Goal: Task Accomplishment & Management: Use online tool/utility

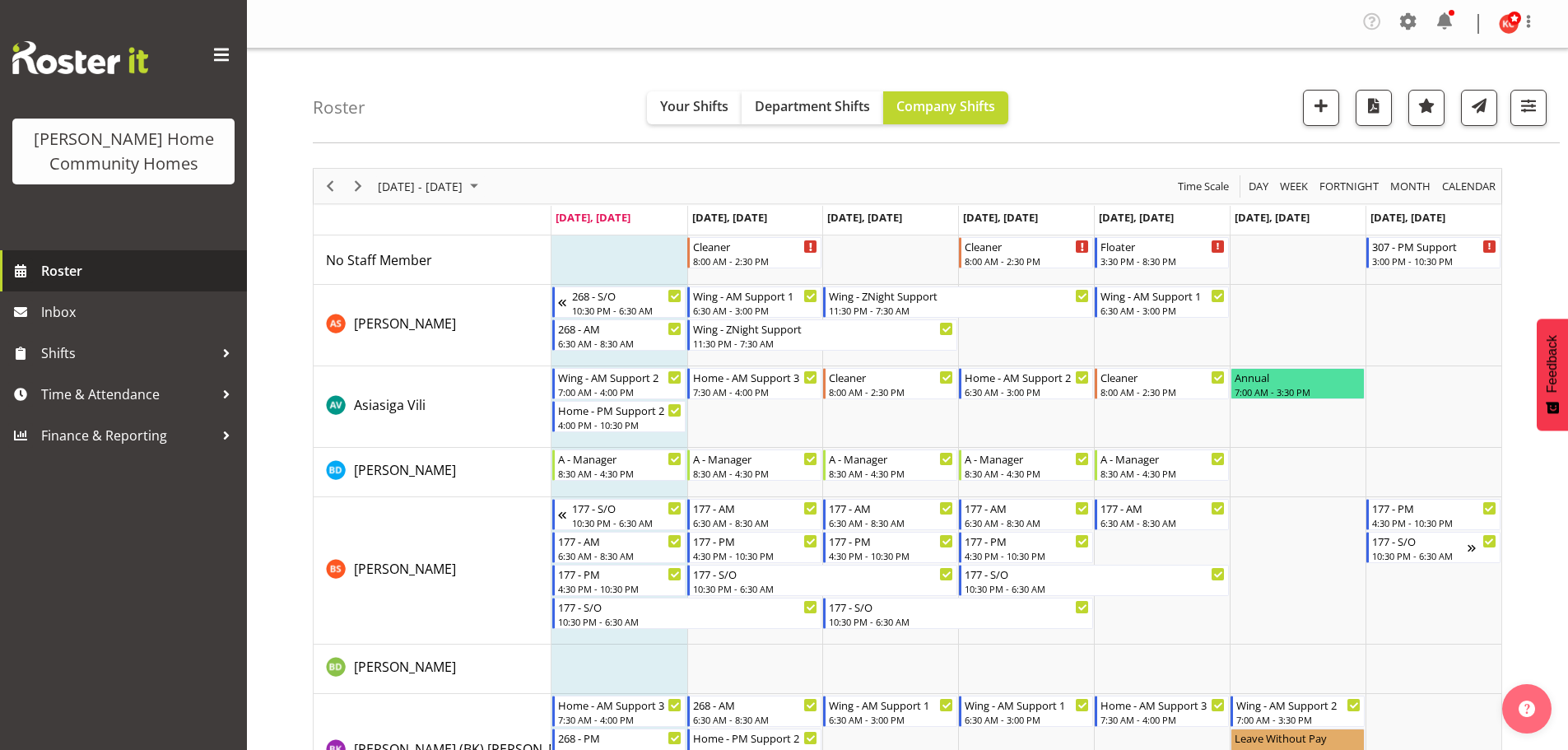
click at [68, 275] on span "Roster" at bounding box center [140, 271] width 198 height 25
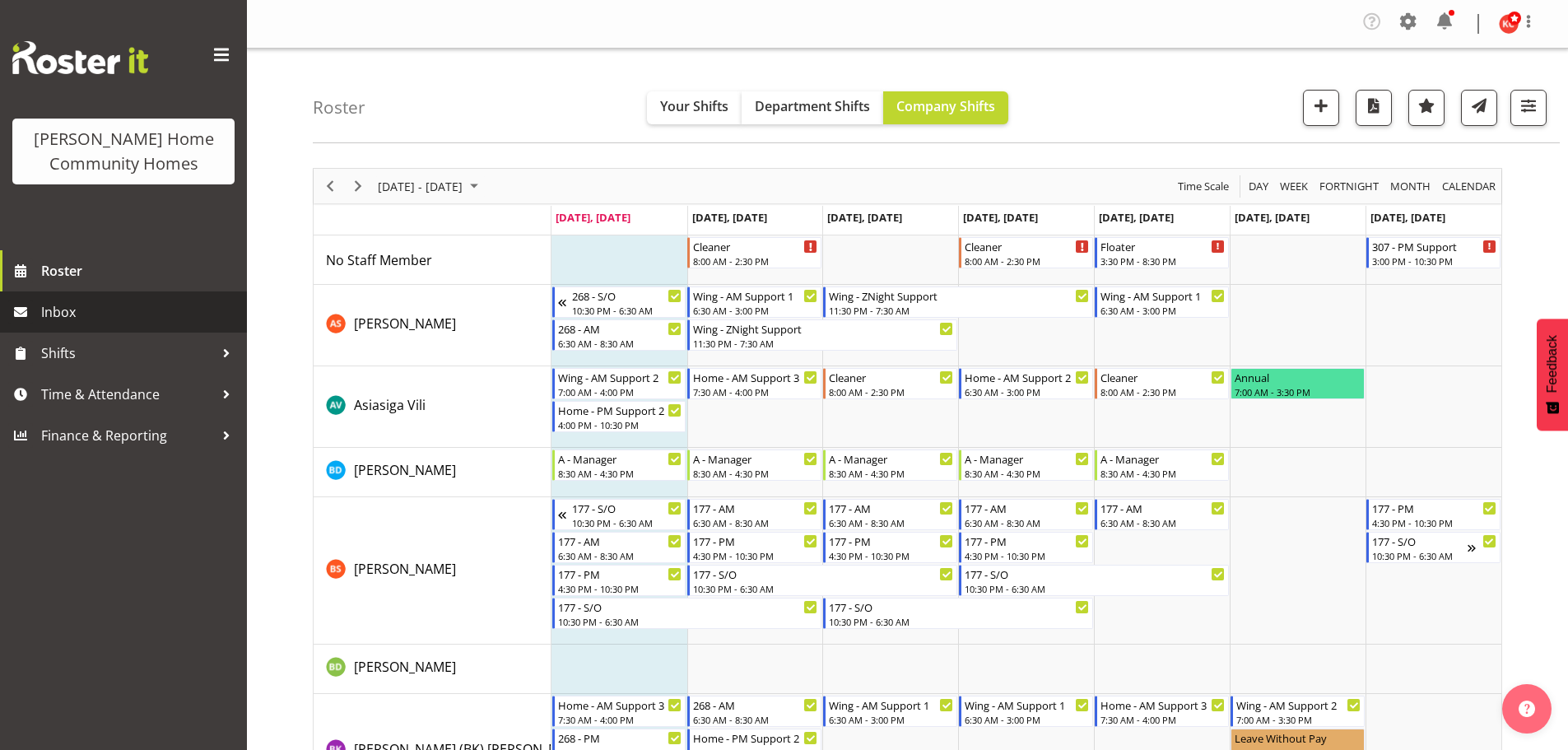
click at [63, 322] on span "Inbox" at bounding box center [140, 312] width 198 height 25
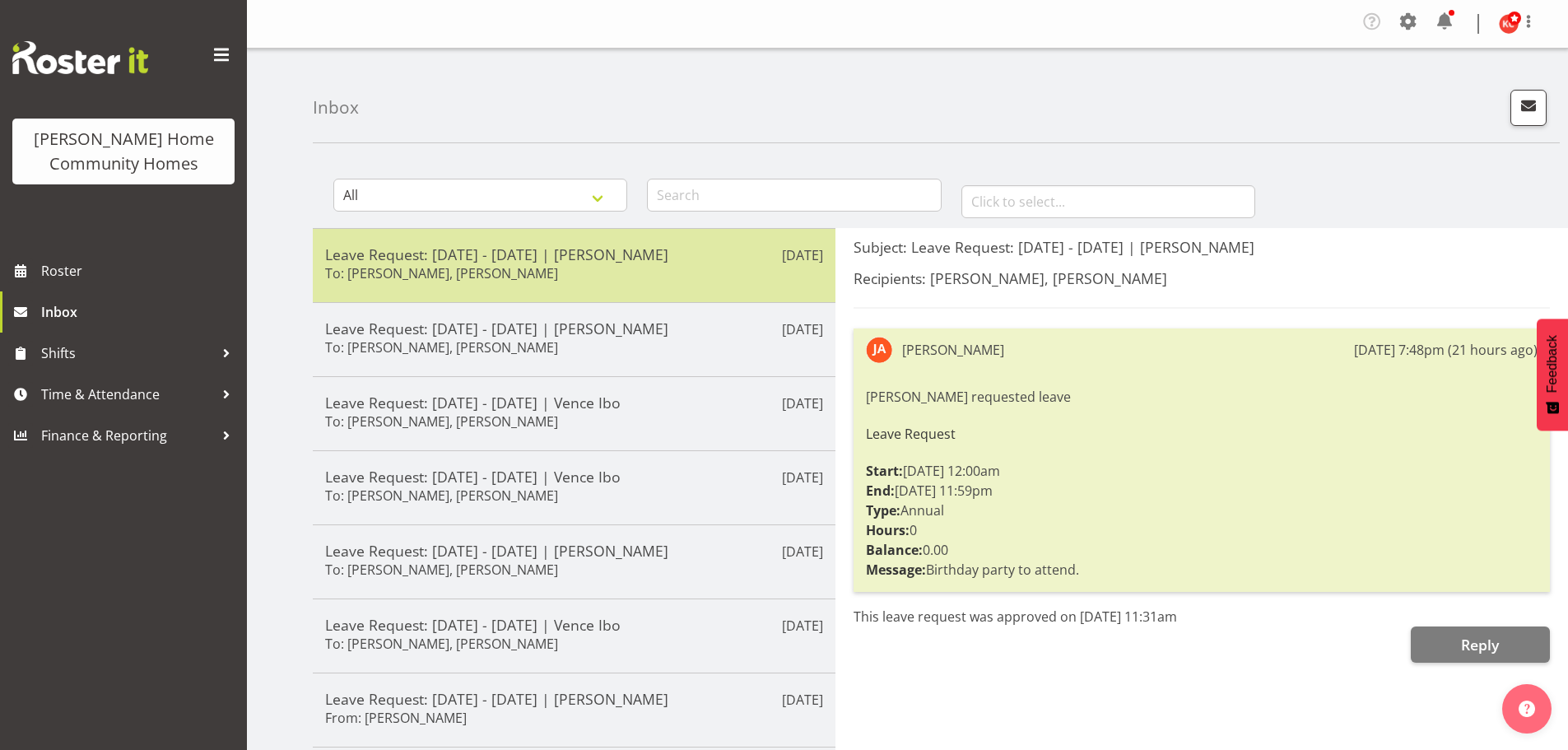
click at [687, 272] on div "Leave Request: [DATE] - [DATE] | [PERSON_NAME] To: [PERSON_NAME], [PERSON_NAME]" at bounding box center [574, 266] width 498 height 40
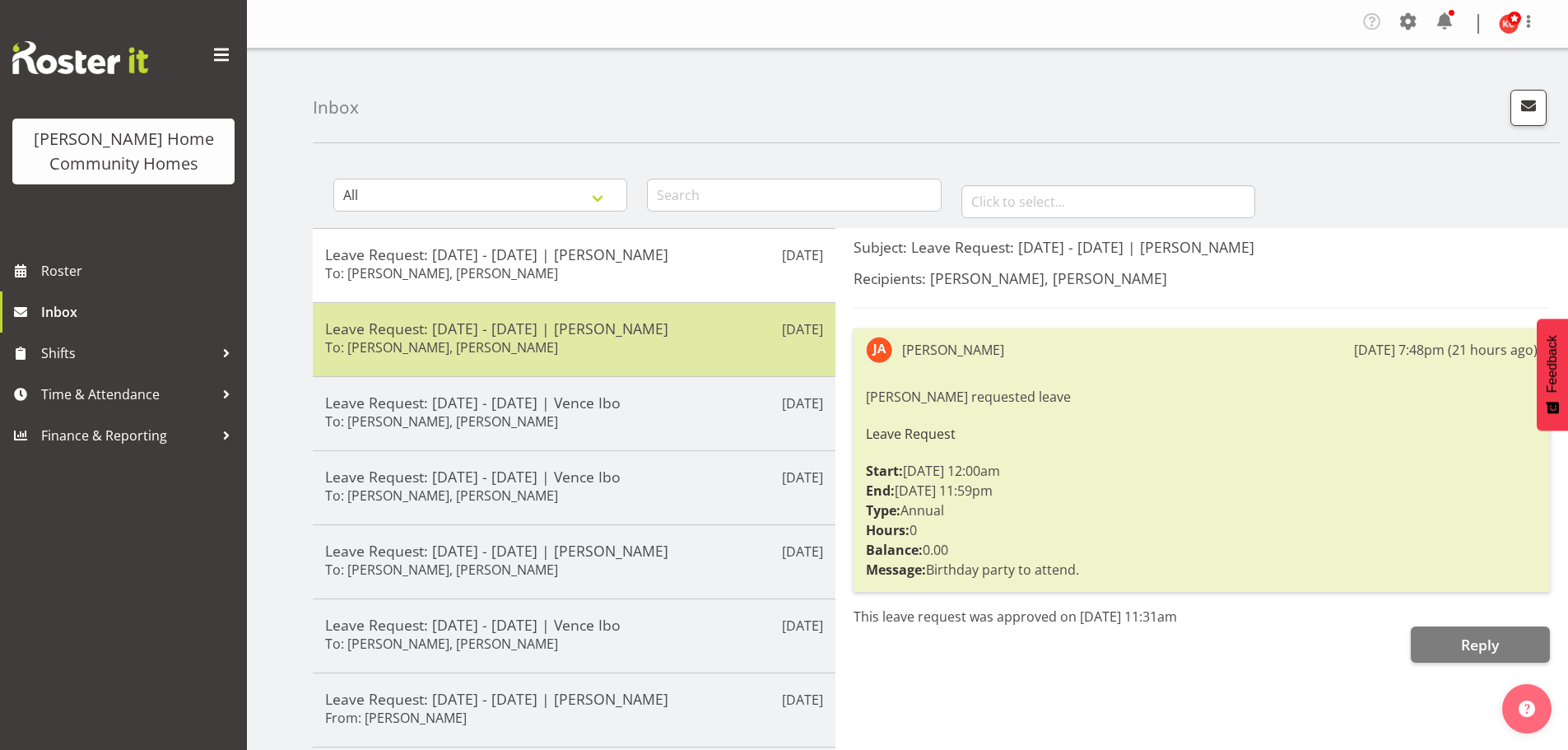
click at [673, 336] on h5 "Leave Request: [DATE] - [DATE] | [PERSON_NAME]" at bounding box center [574, 329] width 498 height 18
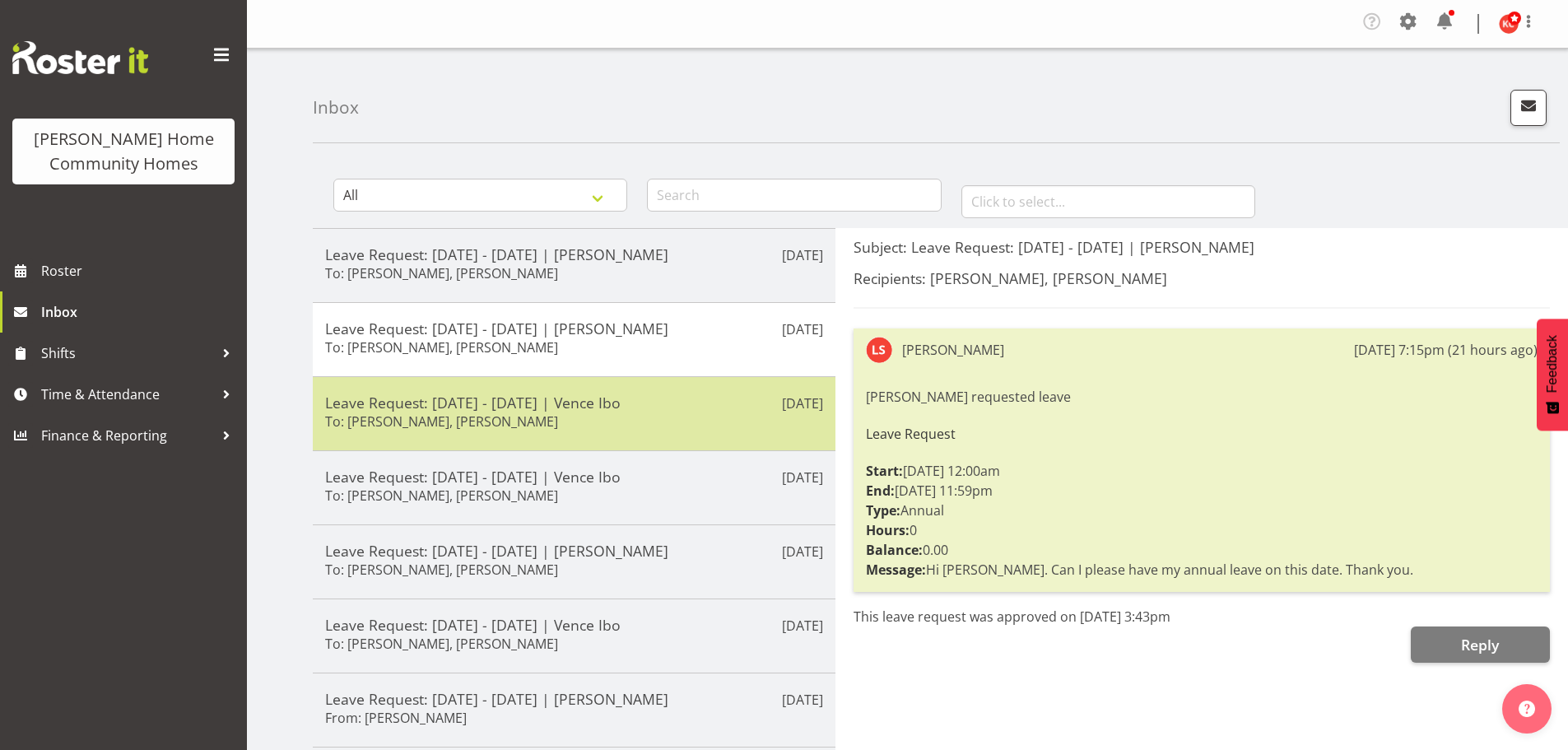
click at [663, 391] on div "[DATE] Leave Request: [DATE] - [DATE] | Vence Ibo To: [PERSON_NAME], [PERSON_NA…" at bounding box center [573, 413] width 522 height 74
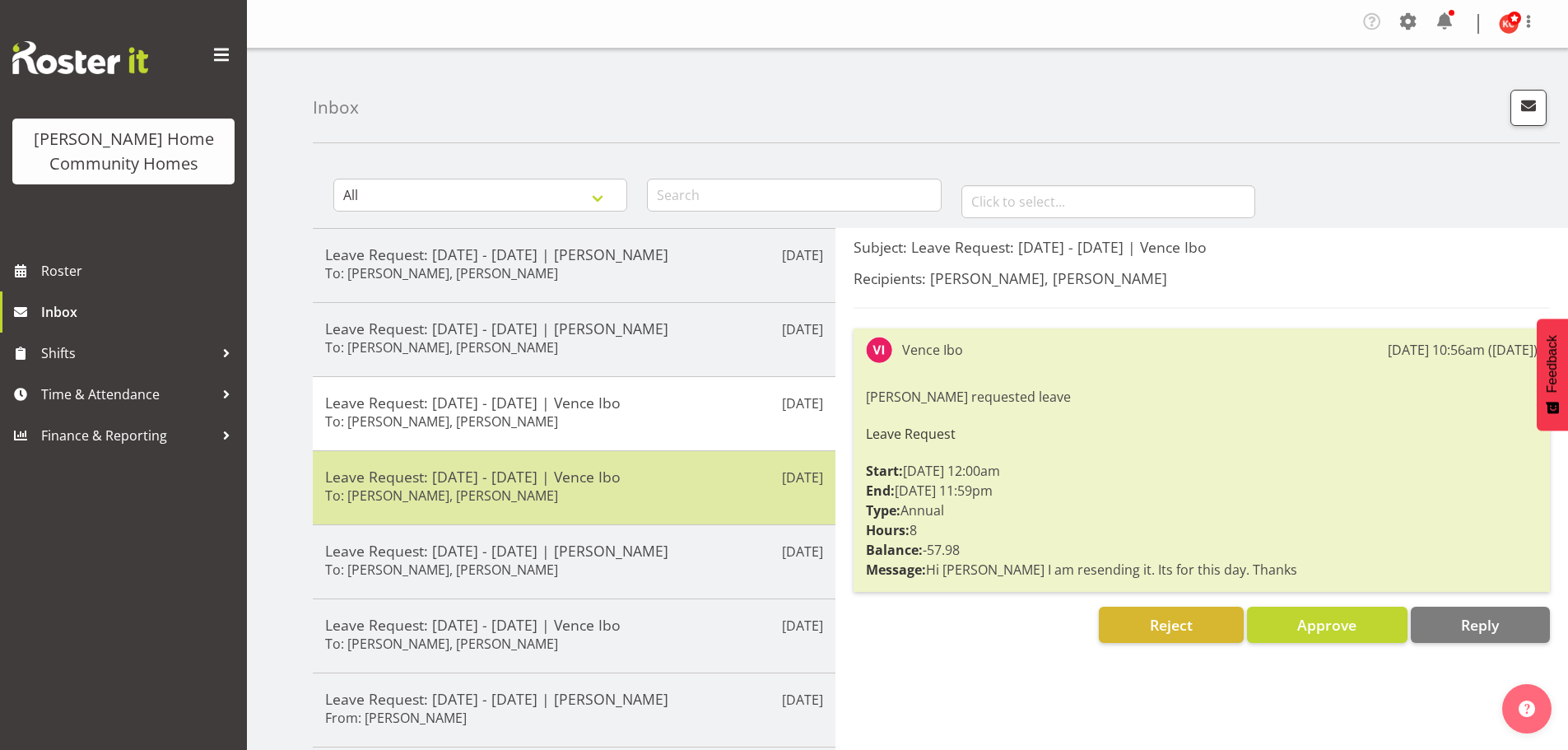
click at [616, 479] on h5 "Leave Request: [DATE] - [DATE] | Vence Ibo" at bounding box center [574, 476] width 498 height 18
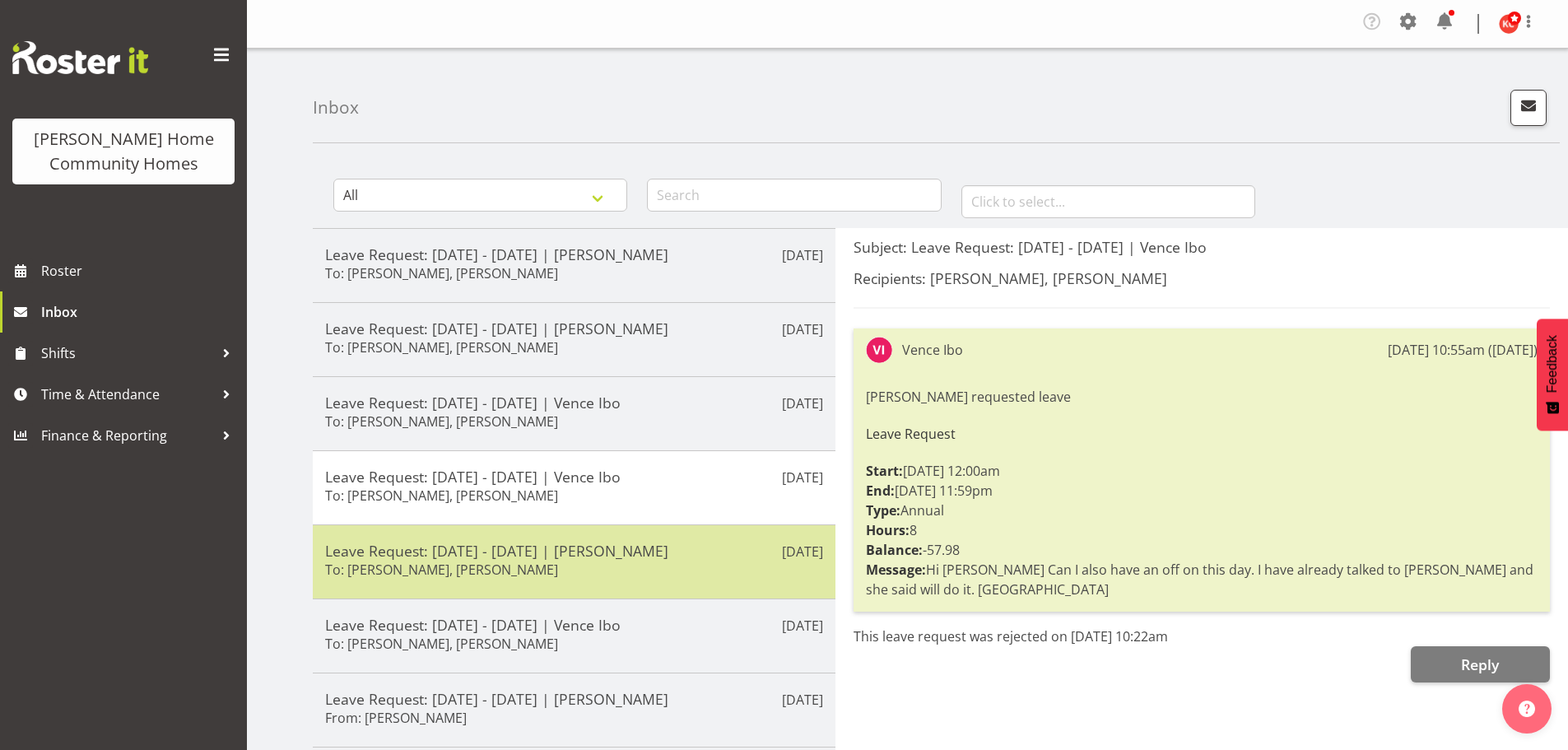
click at [602, 547] on h5 "Leave Request: [DATE] - [DATE] | [PERSON_NAME]" at bounding box center [574, 550] width 498 height 18
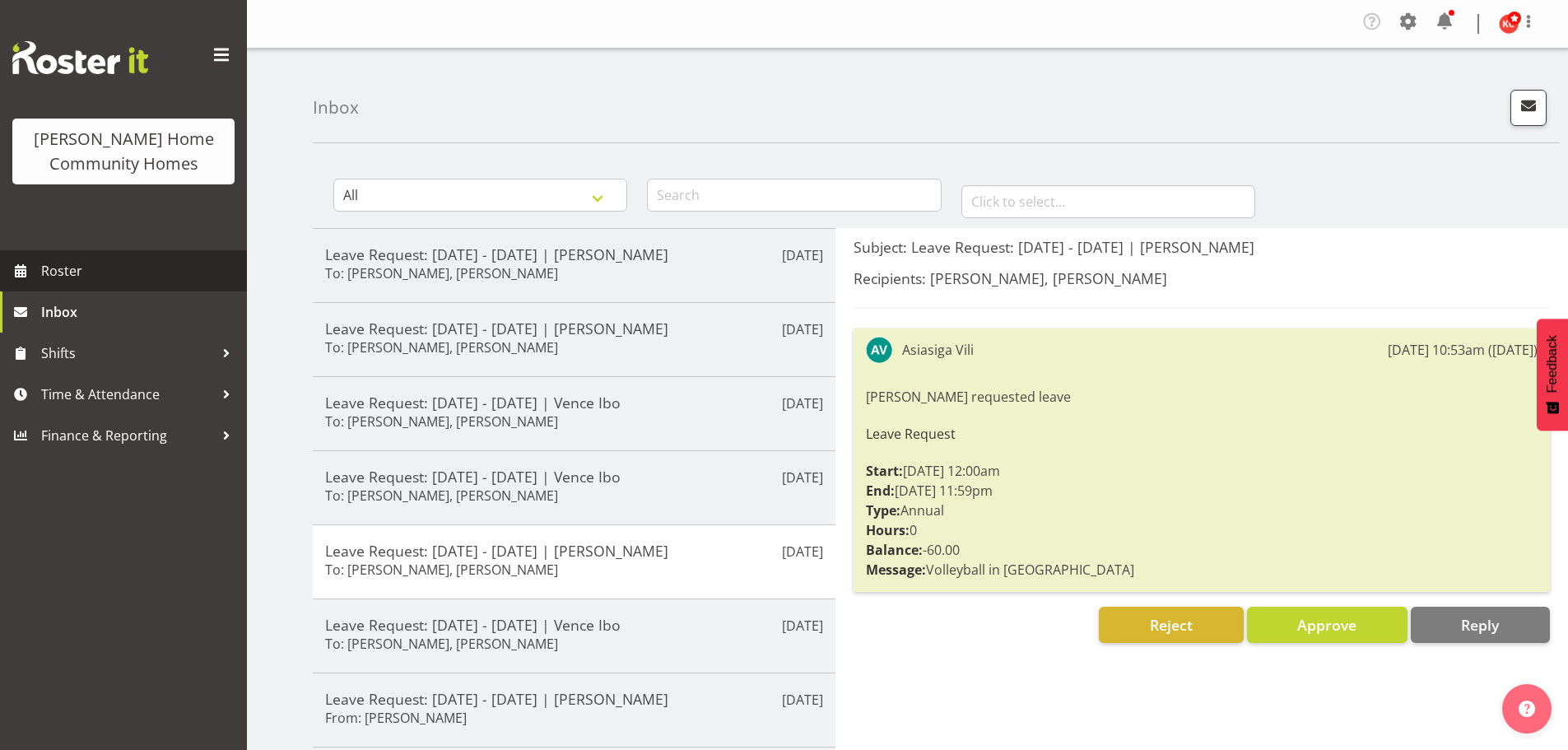
click at [118, 275] on span "Roster" at bounding box center [140, 271] width 198 height 25
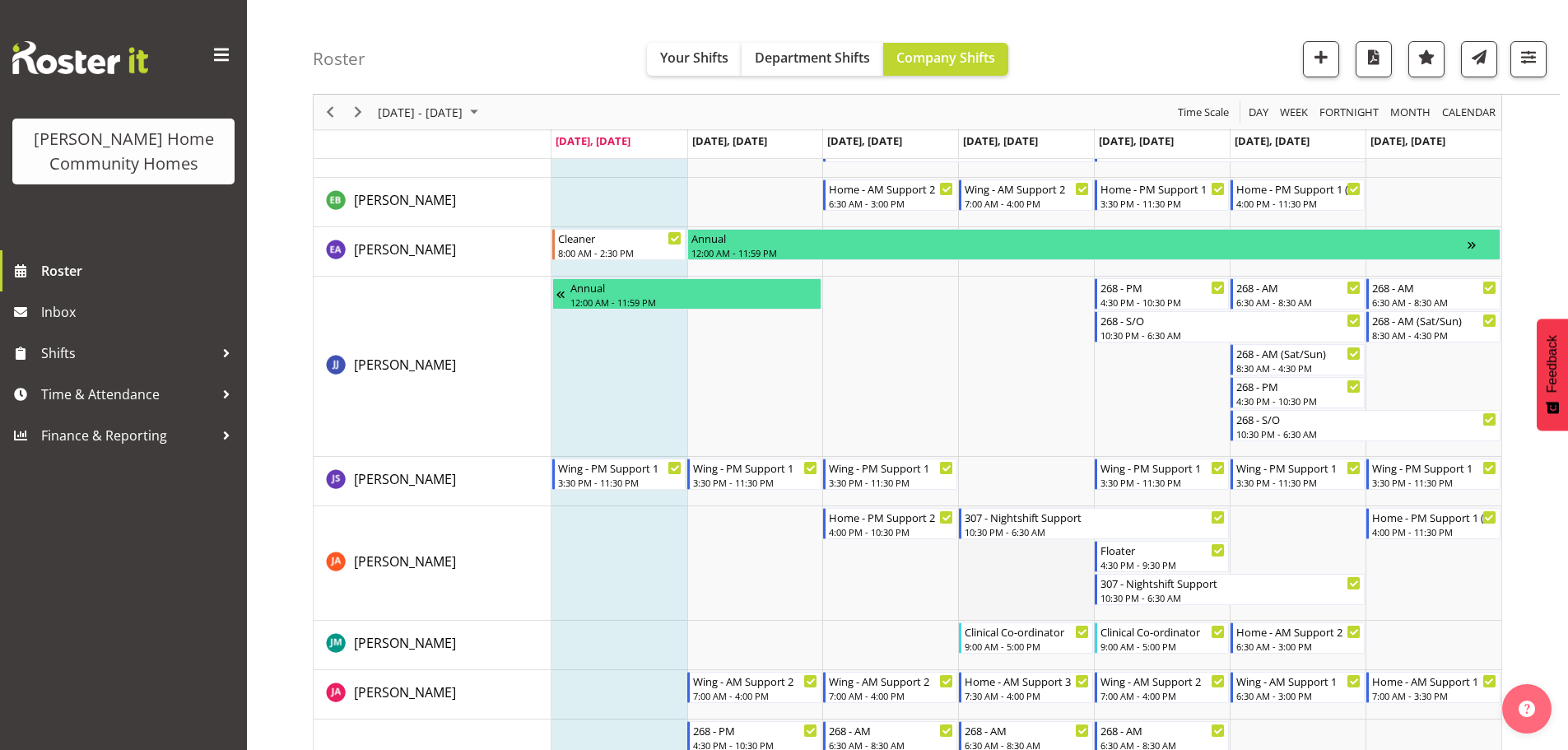
scroll to position [823, 0]
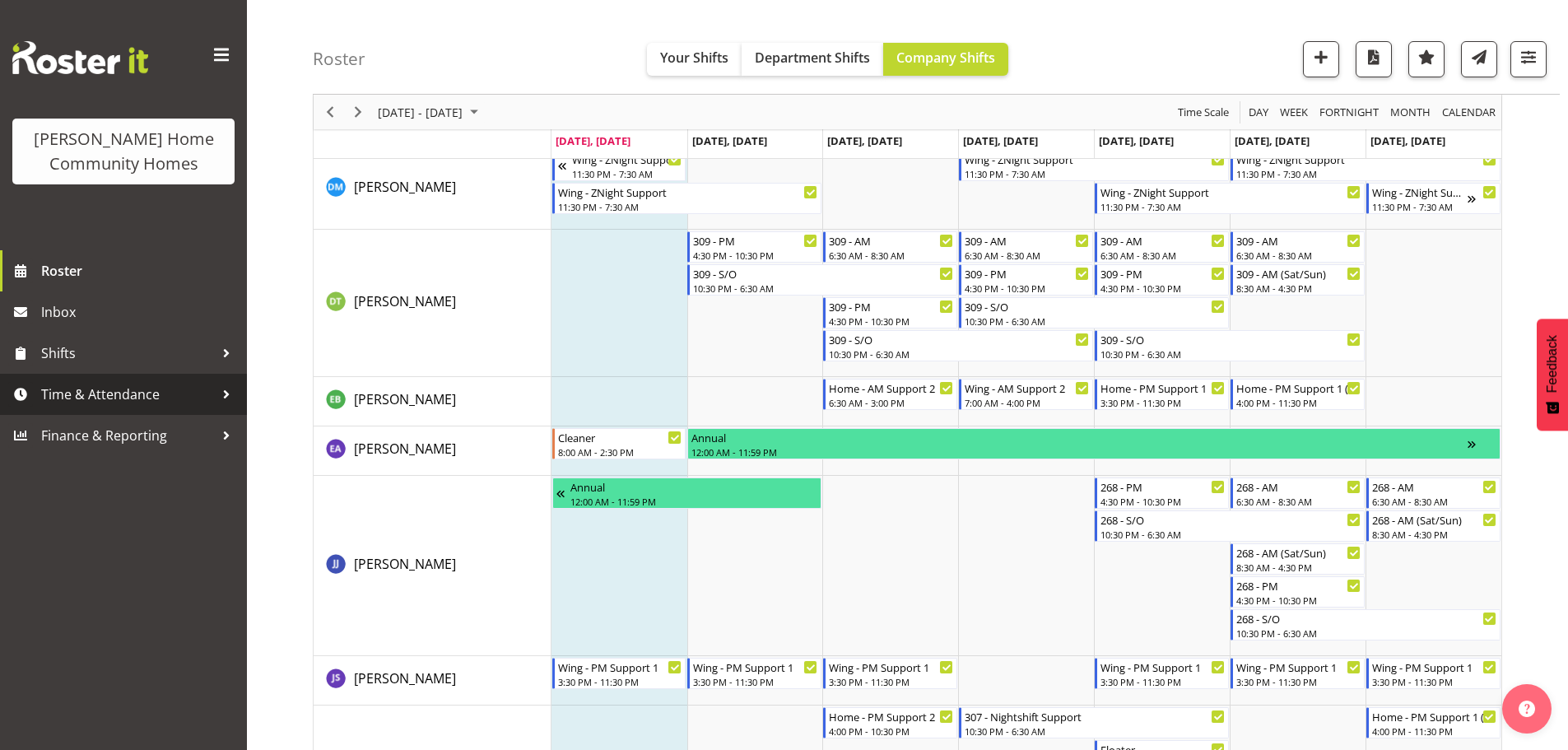
click at [142, 401] on span "Time & Attendance" at bounding box center [127, 394] width 173 height 25
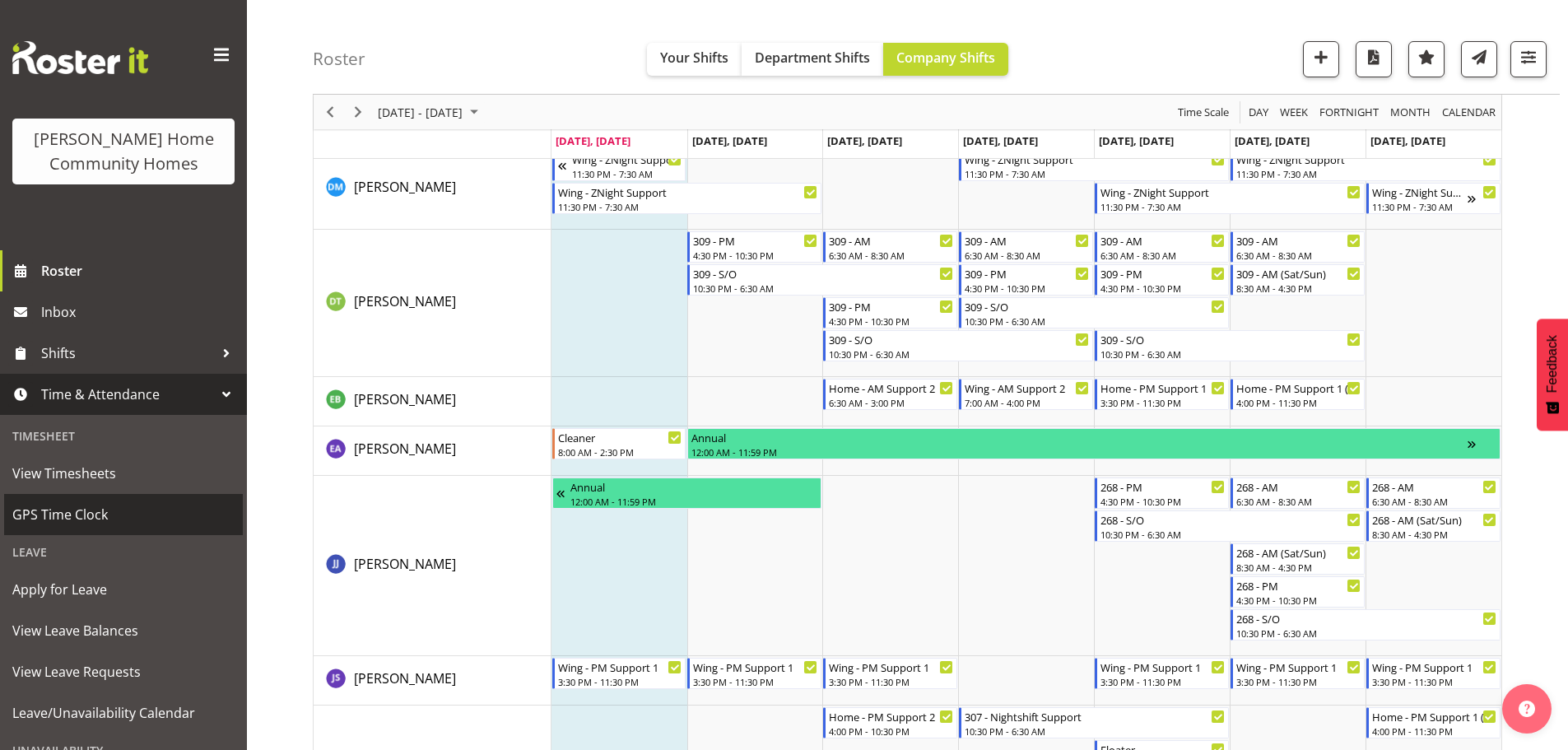
click at [55, 513] on span "GPS Time Clock" at bounding box center [123, 514] width 223 height 25
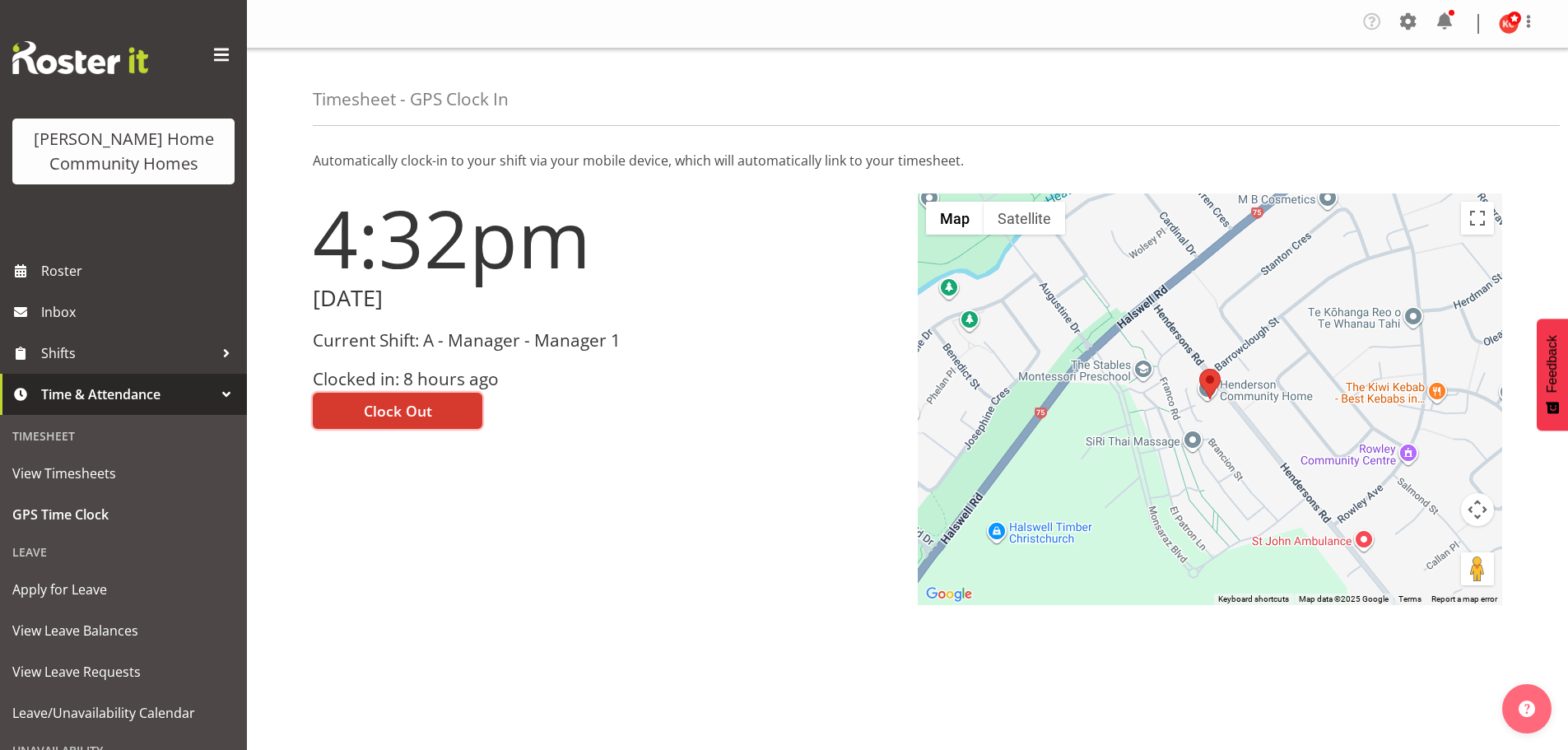
click at [400, 402] on span "Clock Out" at bounding box center [397, 410] width 68 height 21
